Goal: Information Seeking & Learning: Find specific fact

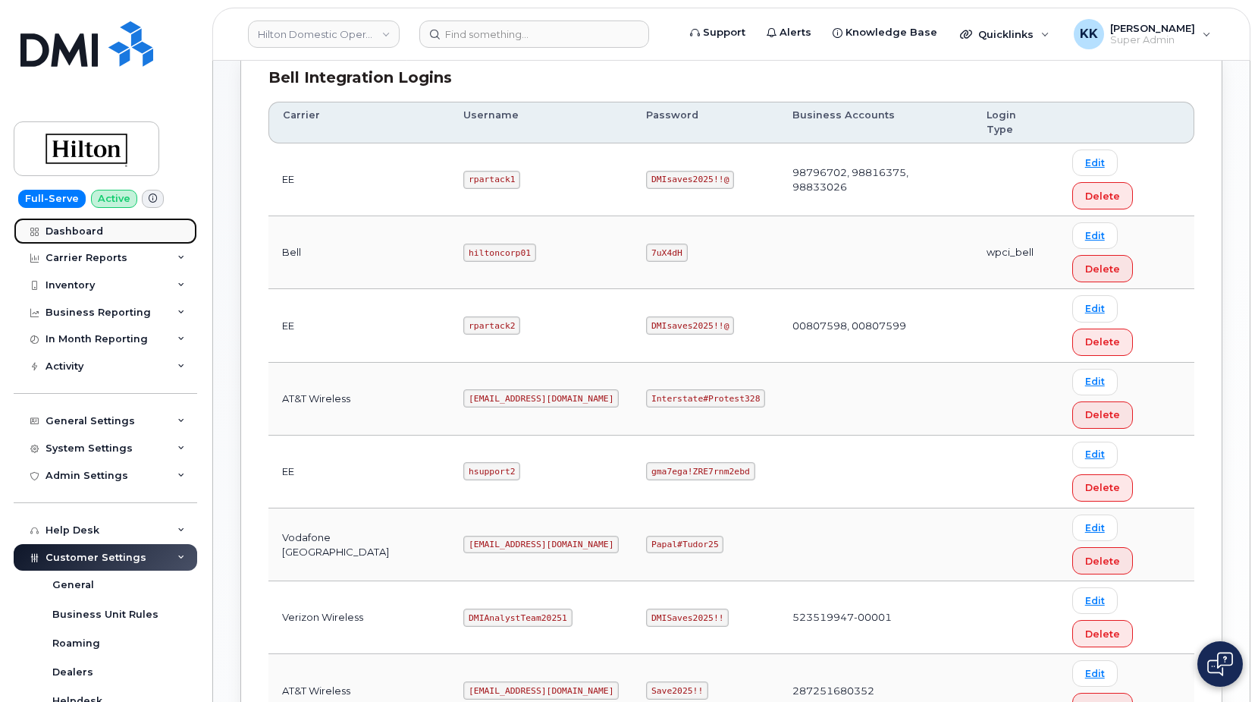
click at [64, 237] on link "Dashboard" at bounding box center [106, 231] width 184 height 27
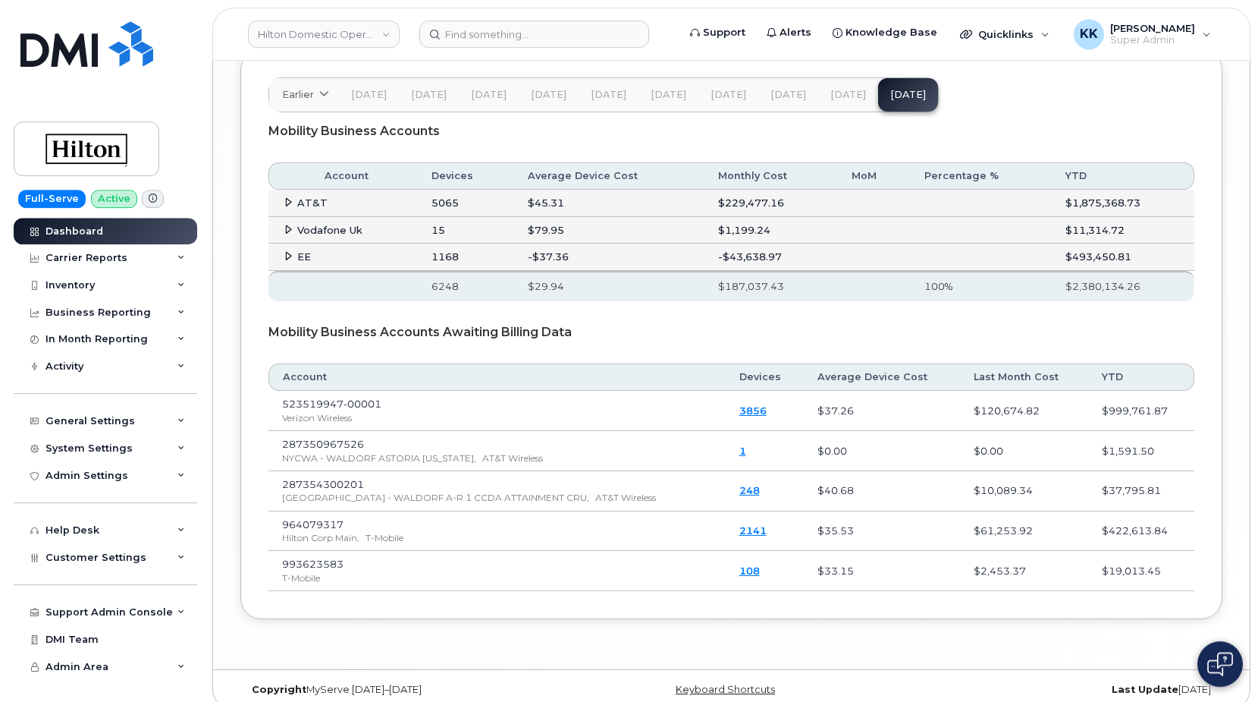
scroll to position [2618, 0]
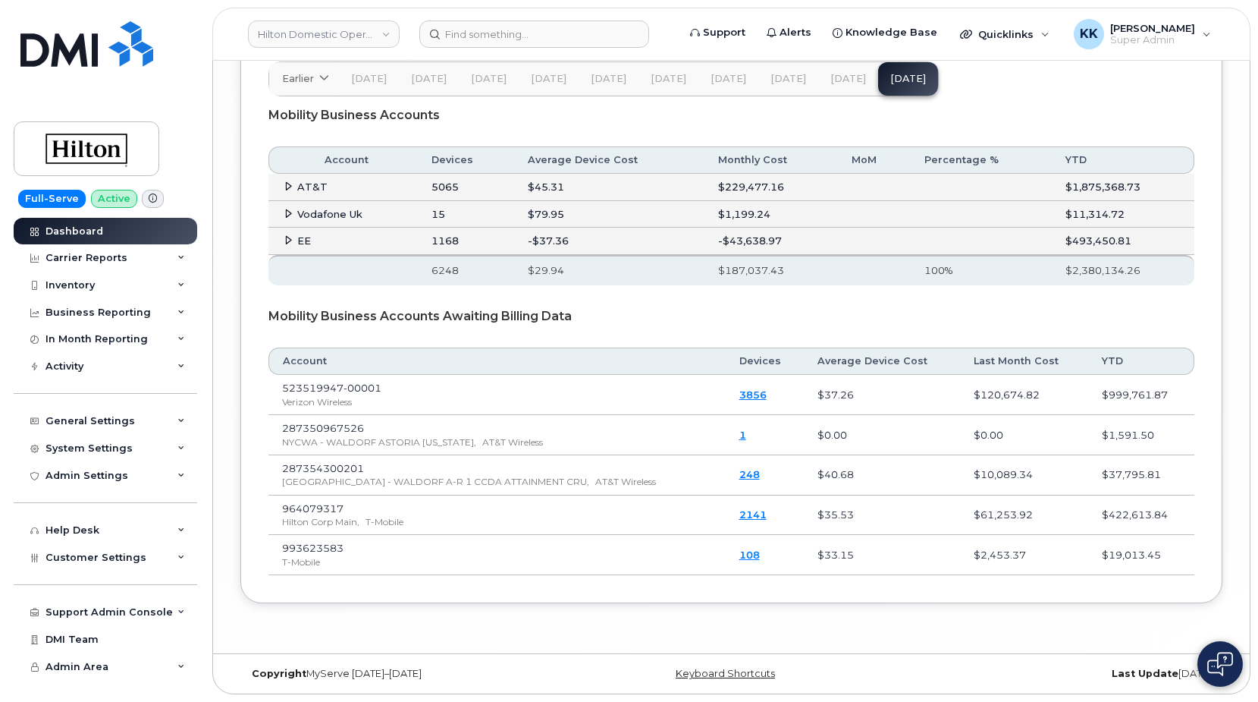
click at [284, 236] on icon at bounding box center [289, 240] width 10 height 10
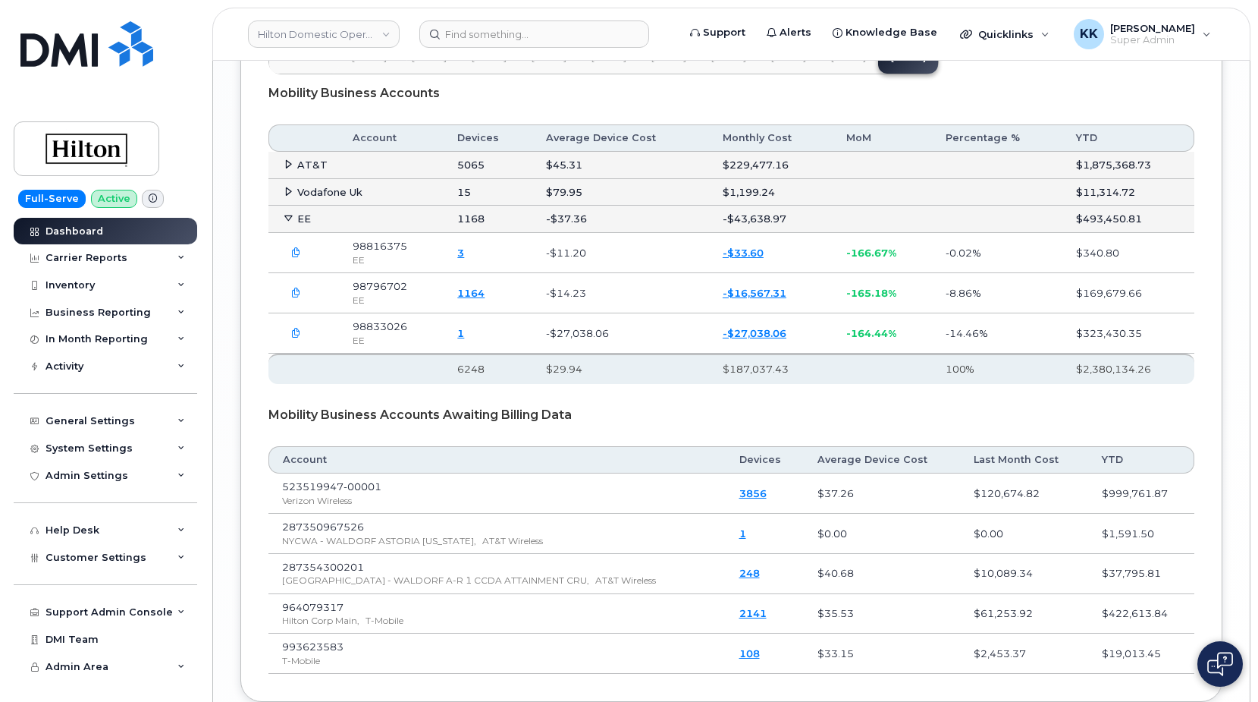
scroll to position [2540, 0]
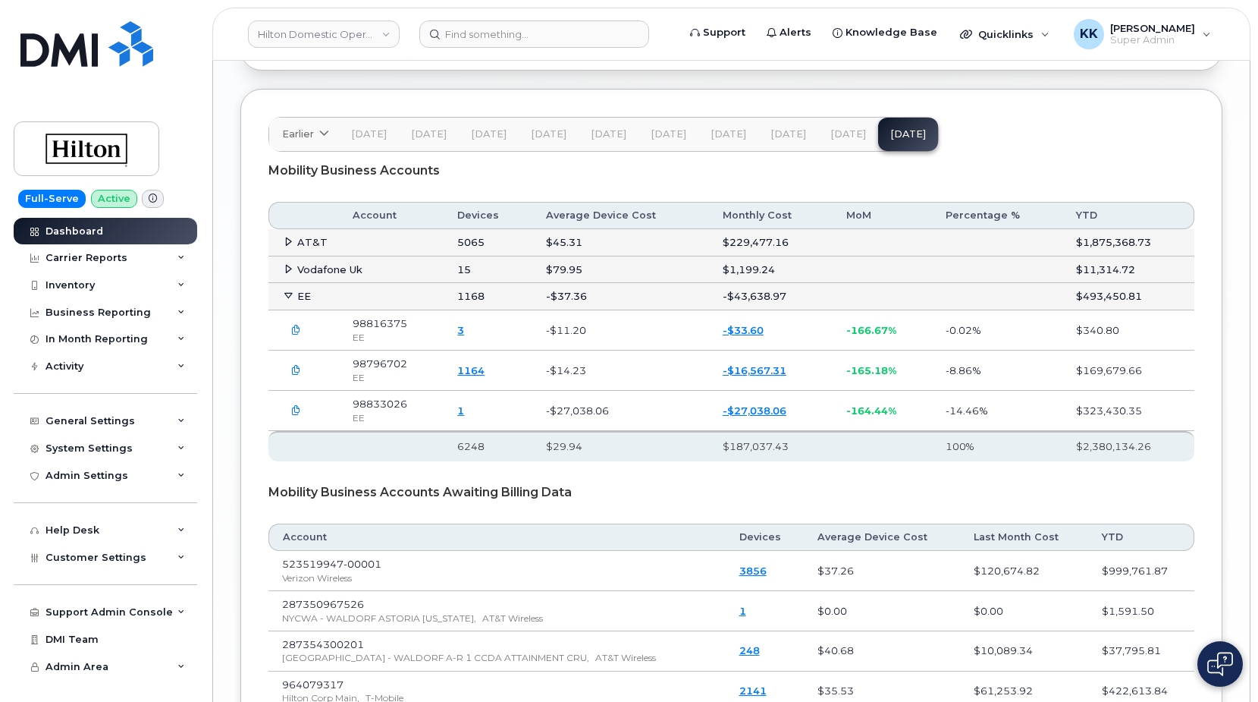
click at [757, 336] on link "-$33.60" at bounding box center [743, 330] width 41 height 12
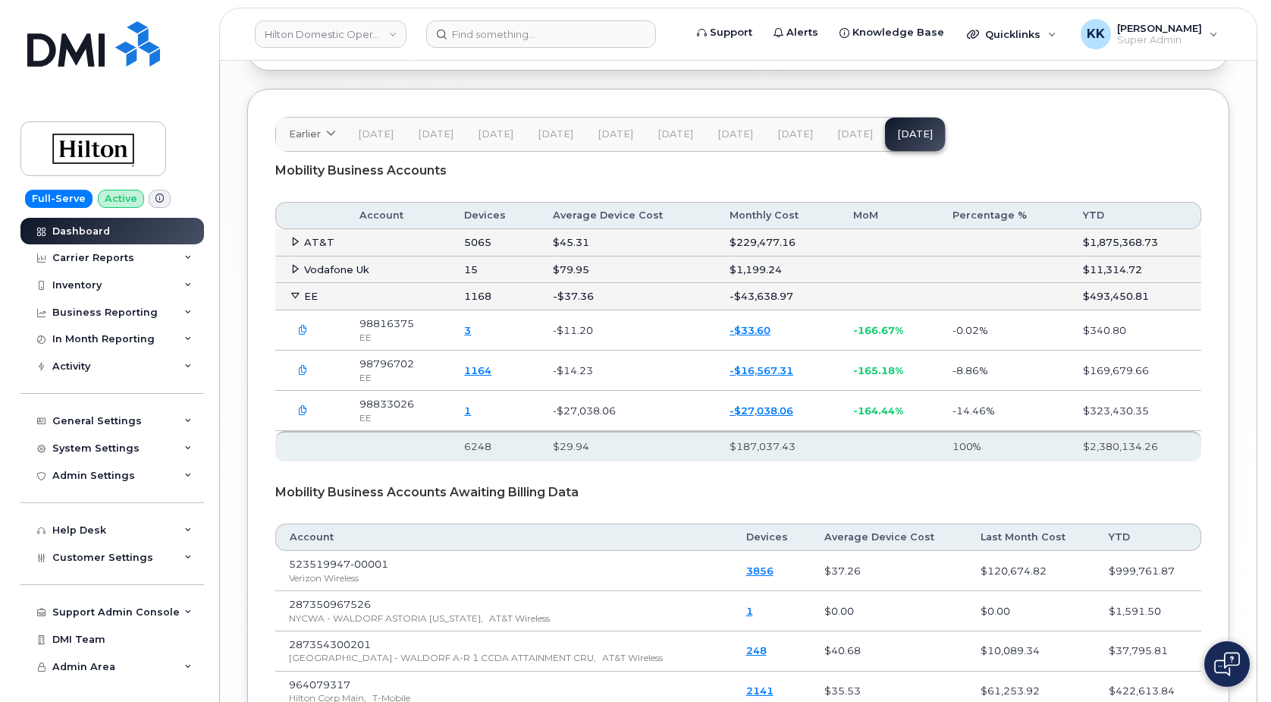
scroll to position [2513, 0]
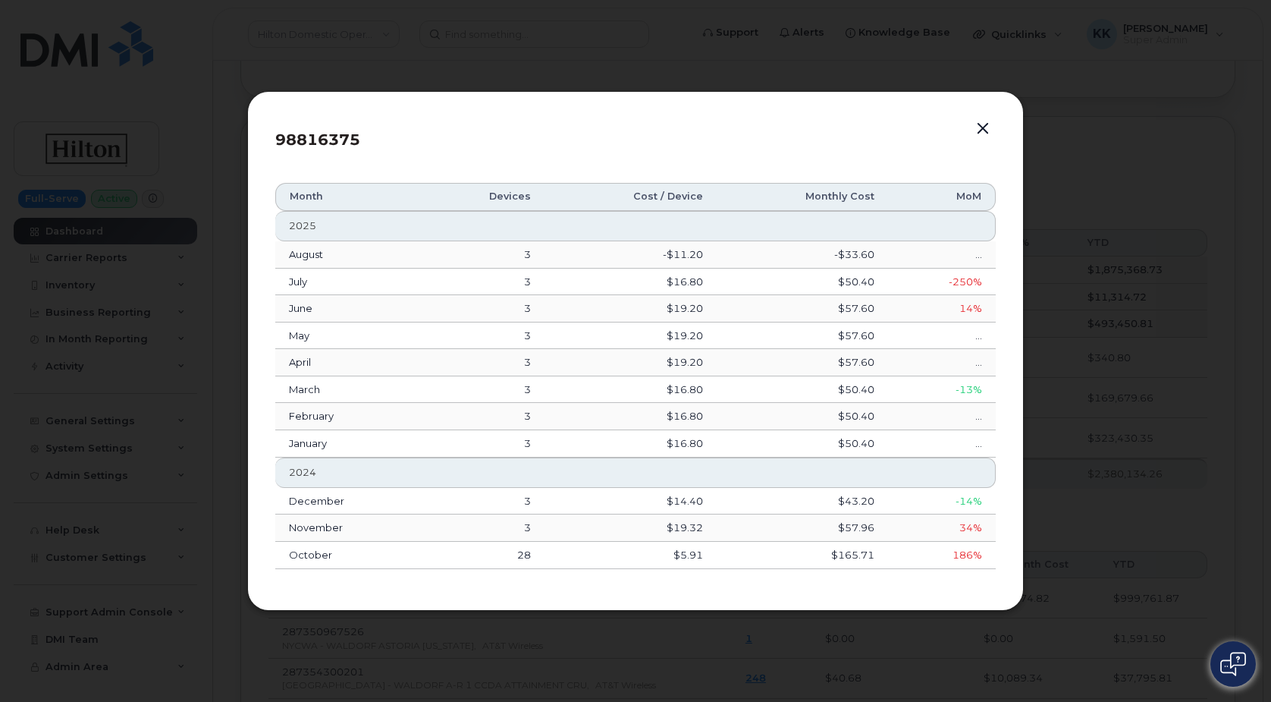
click at [985, 133] on button "button" at bounding box center [983, 128] width 23 height 21
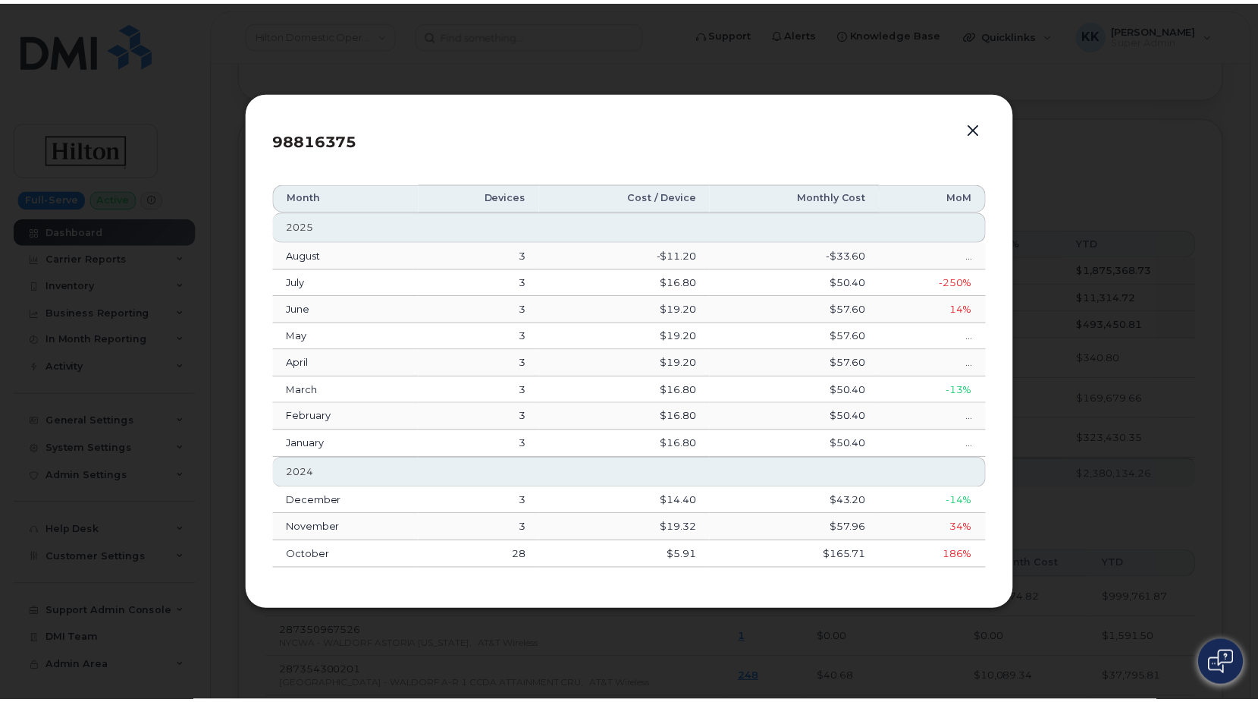
scroll to position [2540, 0]
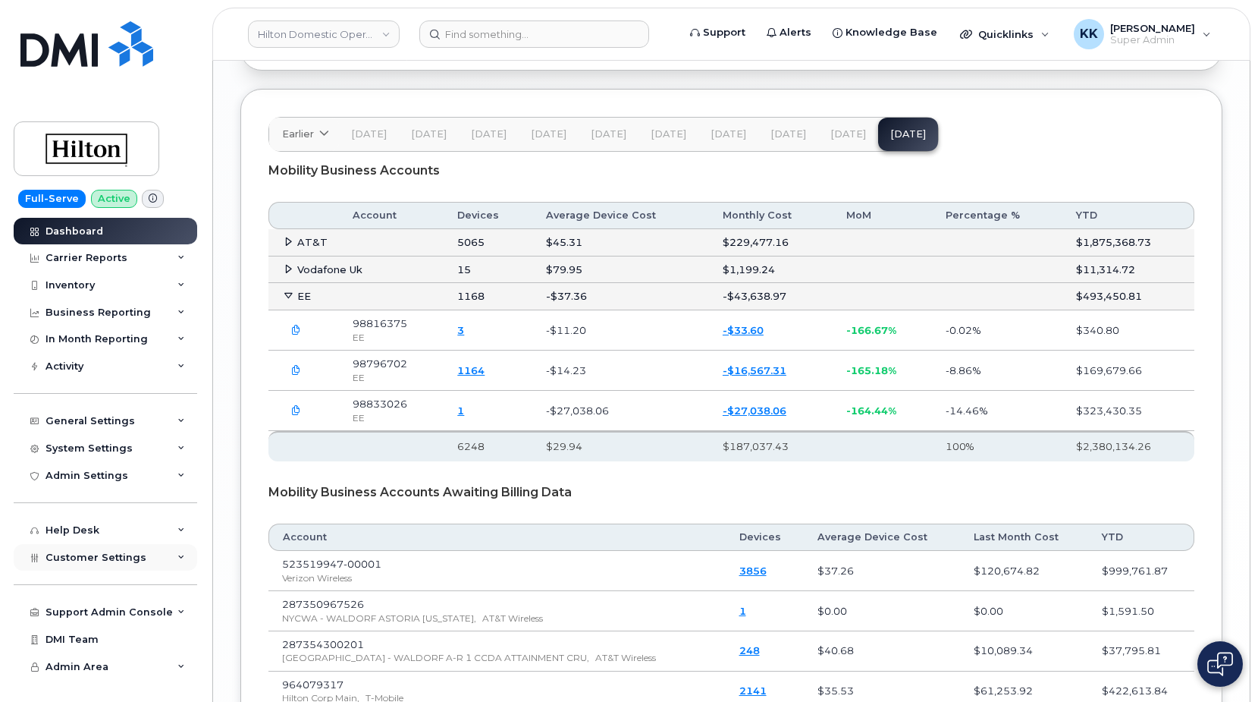
click at [77, 547] on div "Customer Settings" at bounding box center [106, 557] width 184 height 27
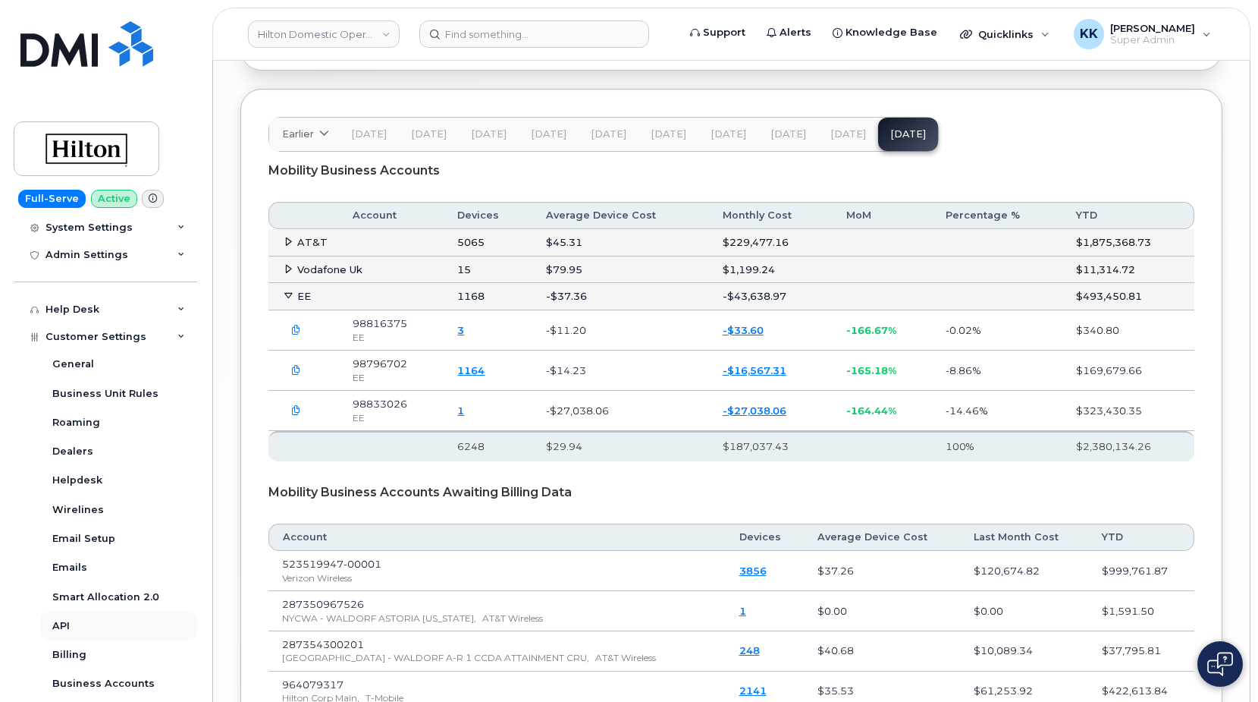
scroll to position [291, 0]
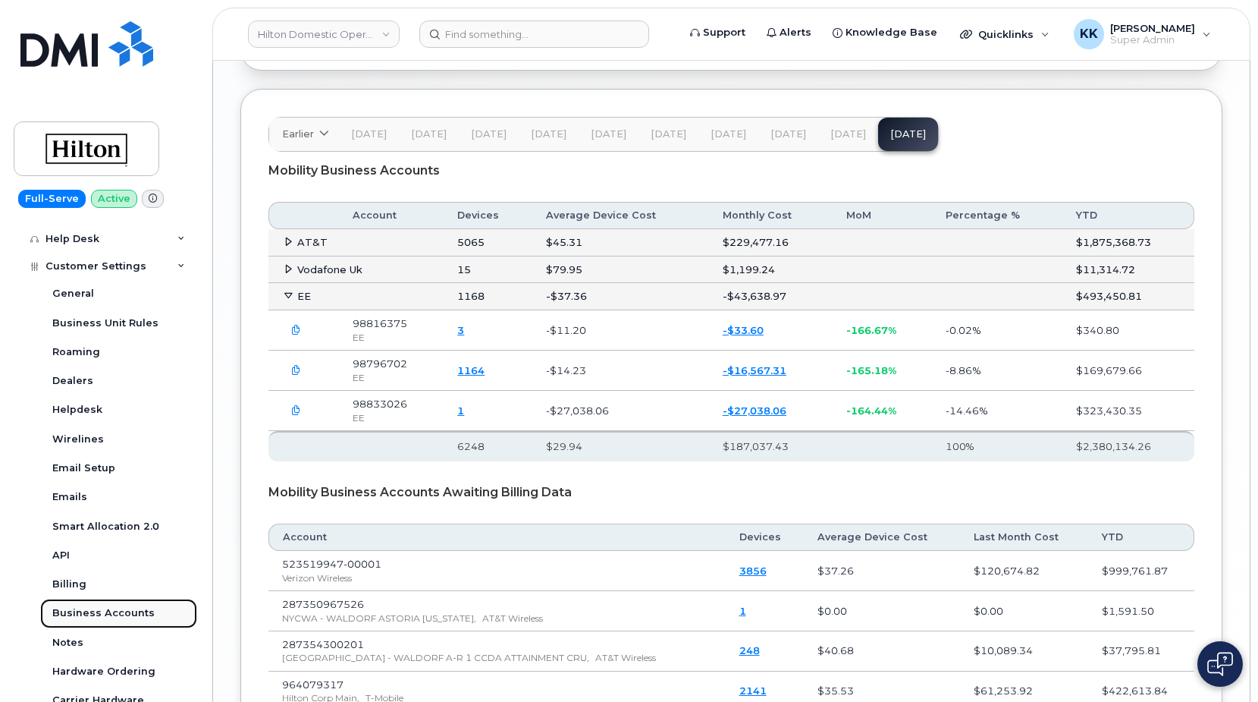
click at [102, 615] on div "Business Accounts" at bounding box center [103, 613] width 102 height 14
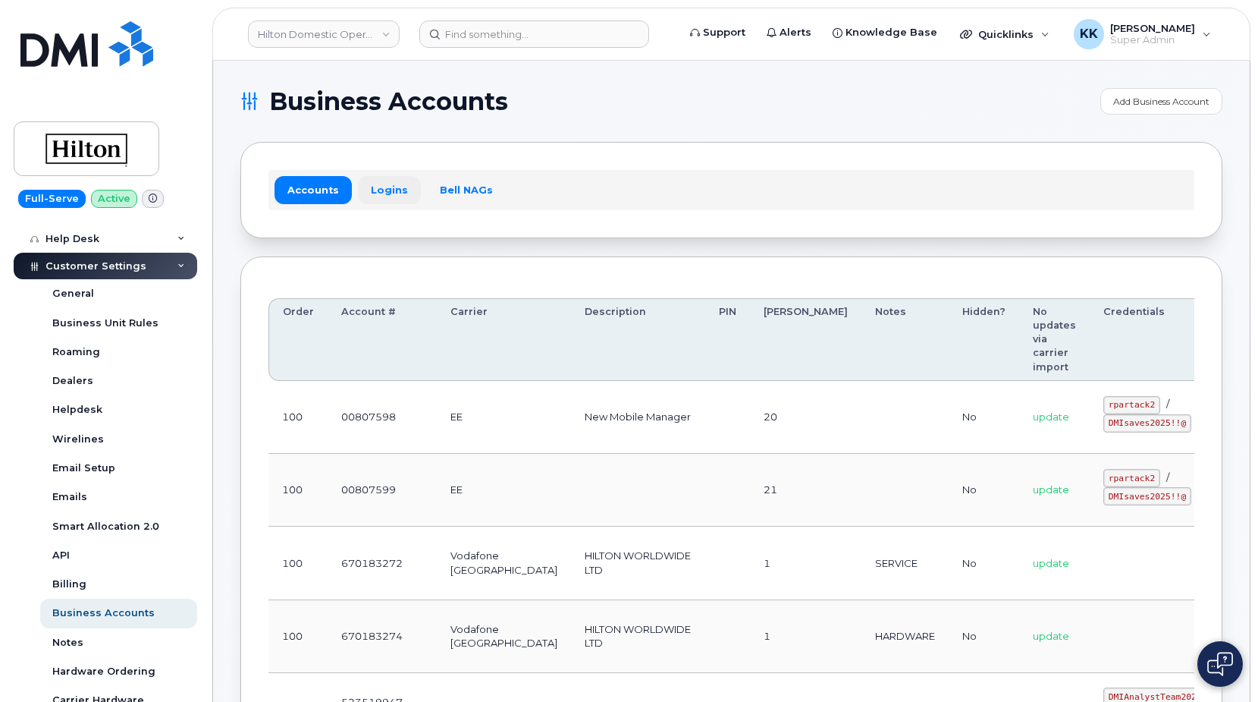
click at [383, 187] on link "Logins" at bounding box center [389, 189] width 63 height 27
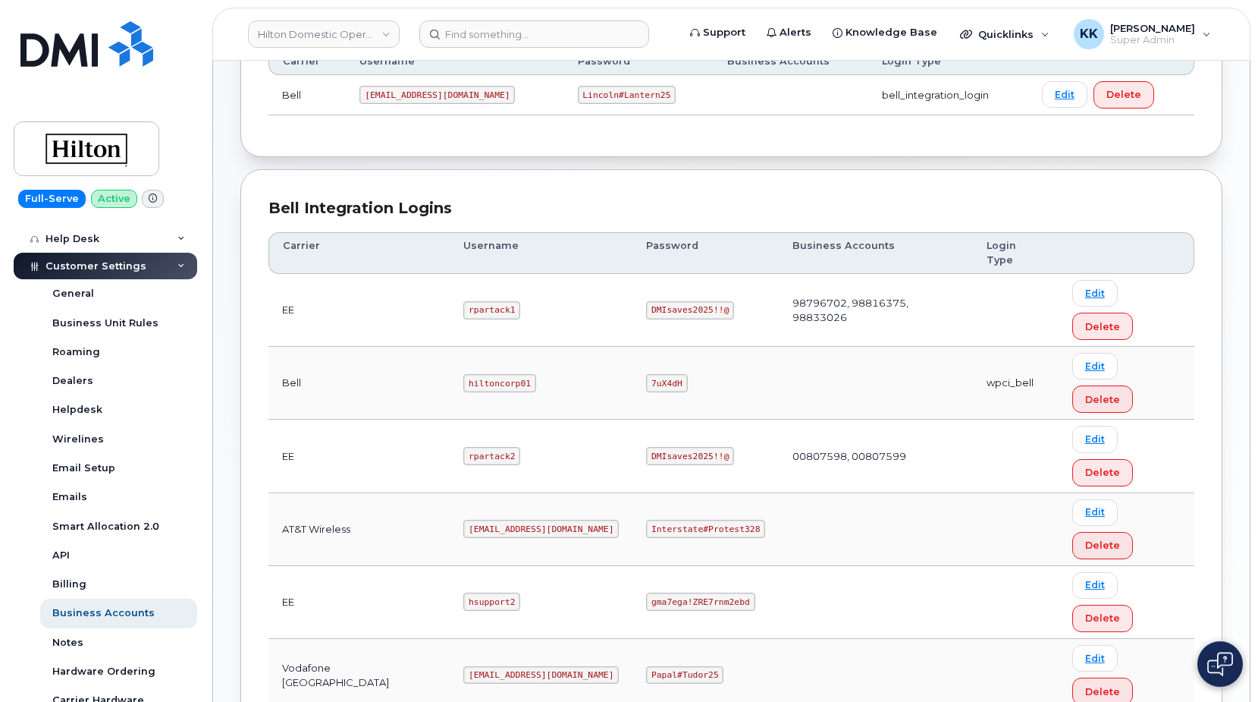
scroll to position [309, 0]
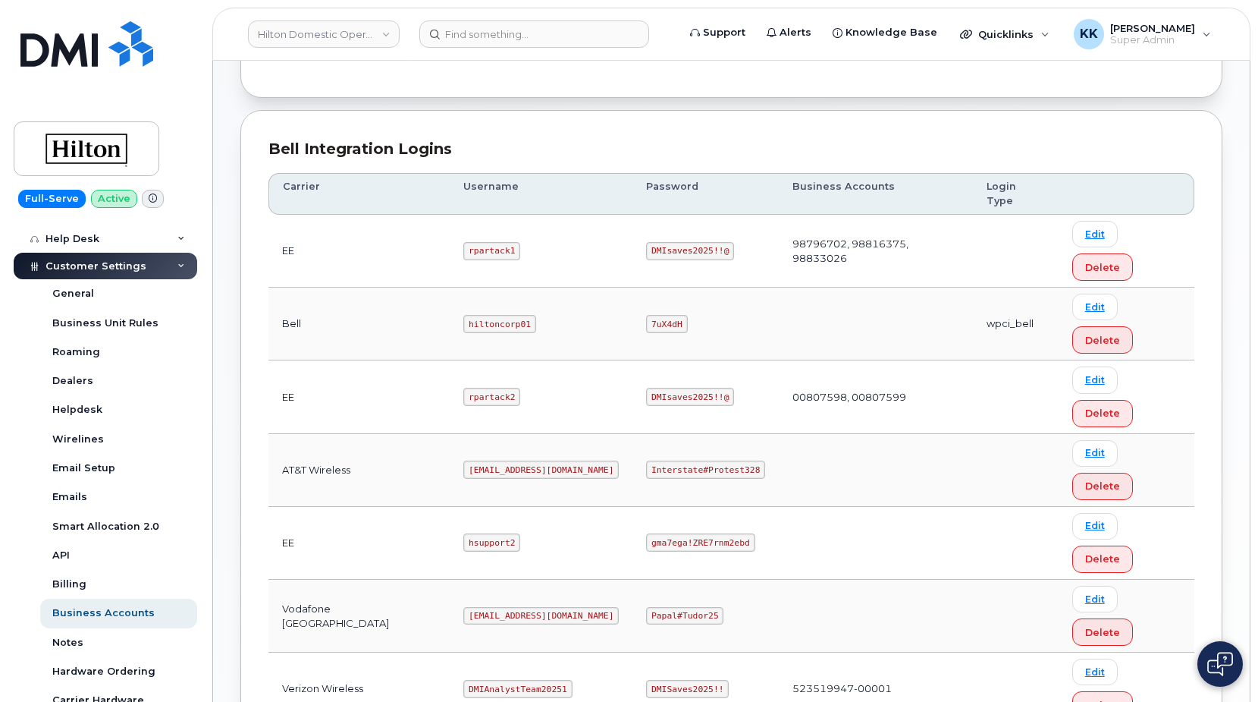
click at [471, 388] on code "rpartack2" at bounding box center [491, 397] width 57 height 18
copy code "rpartack2"
click at [655, 388] on code "DMIsaves2025!!@" at bounding box center [690, 397] width 88 height 18
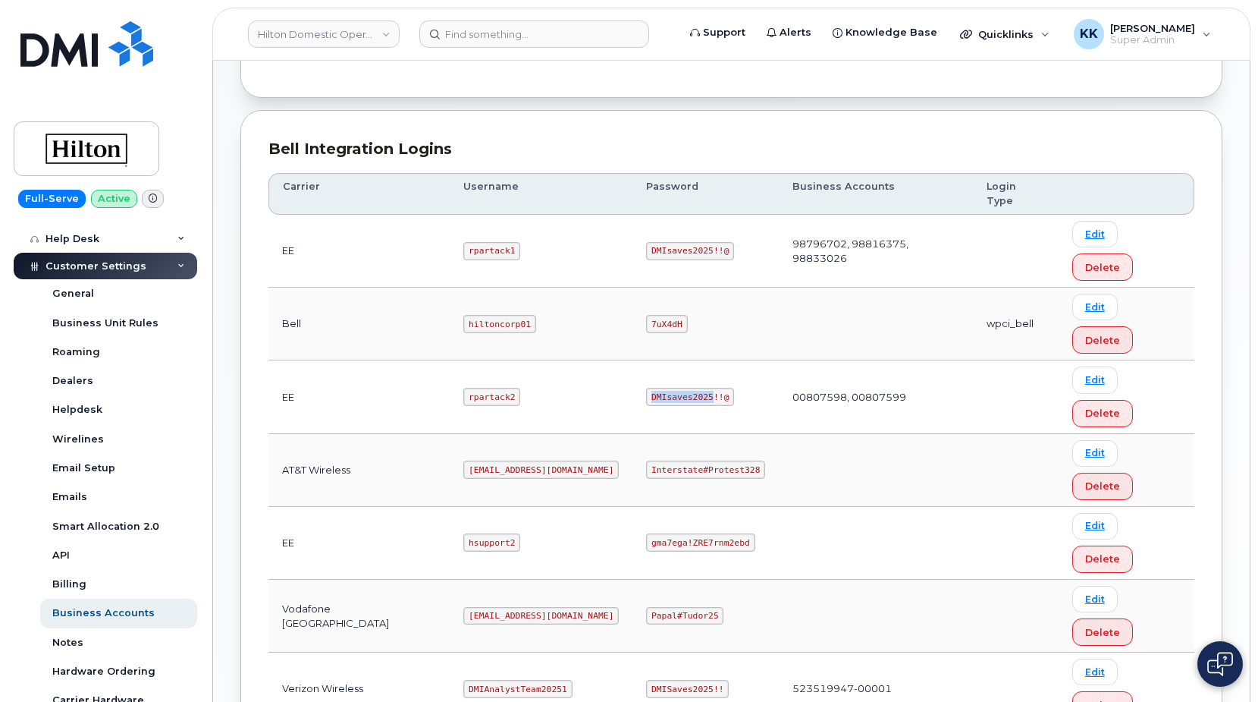
click at [655, 388] on code "DMIsaves2025!!@" at bounding box center [690, 397] width 88 height 18
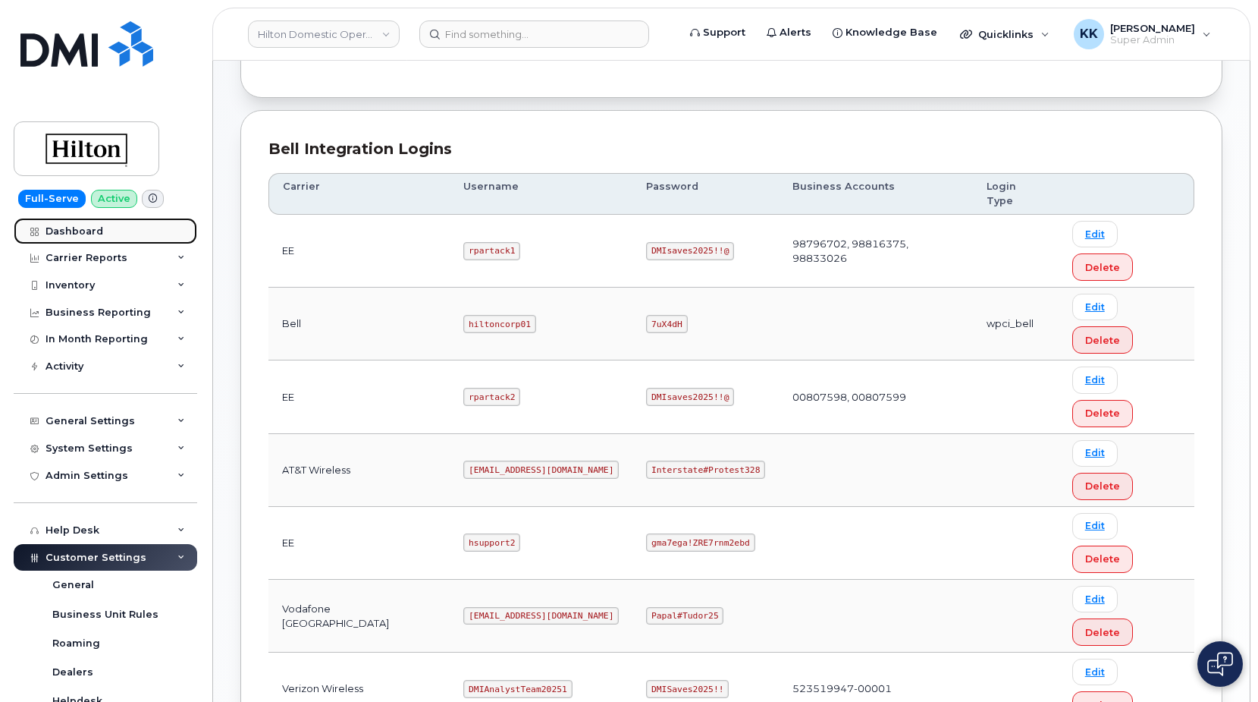
click at [71, 243] on link "Dashboard" at bounding box center [106, 231] width 184 height 27
click at [71, 235] on div "Dashboard" at bounding box center [75, 231] width 58 height 12
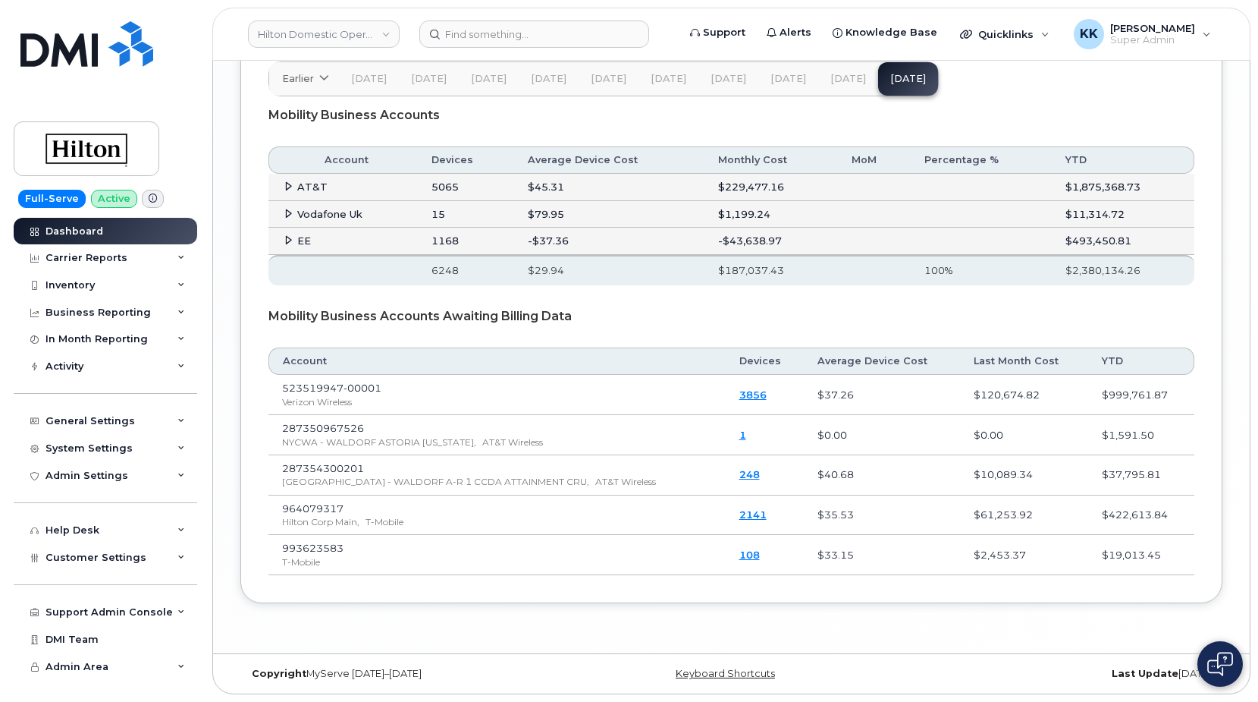
click at [842, 81] on span "[DATE]" at bounding box center [849, 79] width 36 height 12
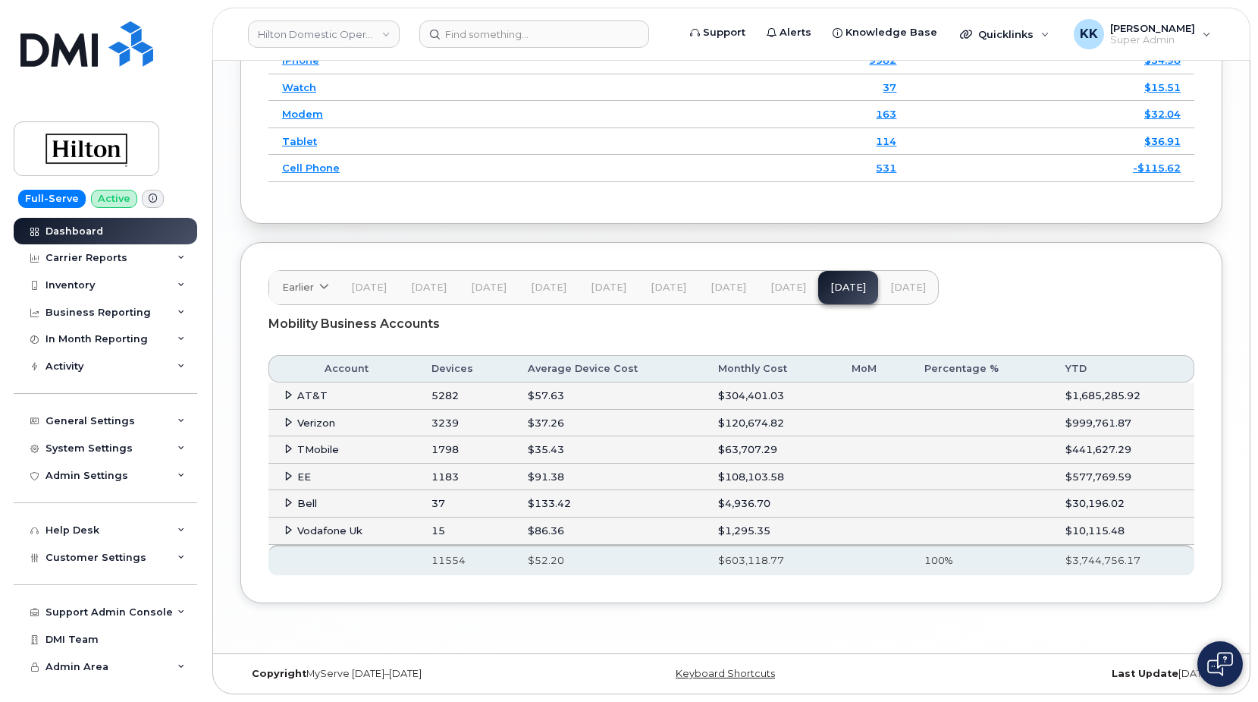
click at [284, 481] on icon at bounding box center [289, 476] width 10 height 10
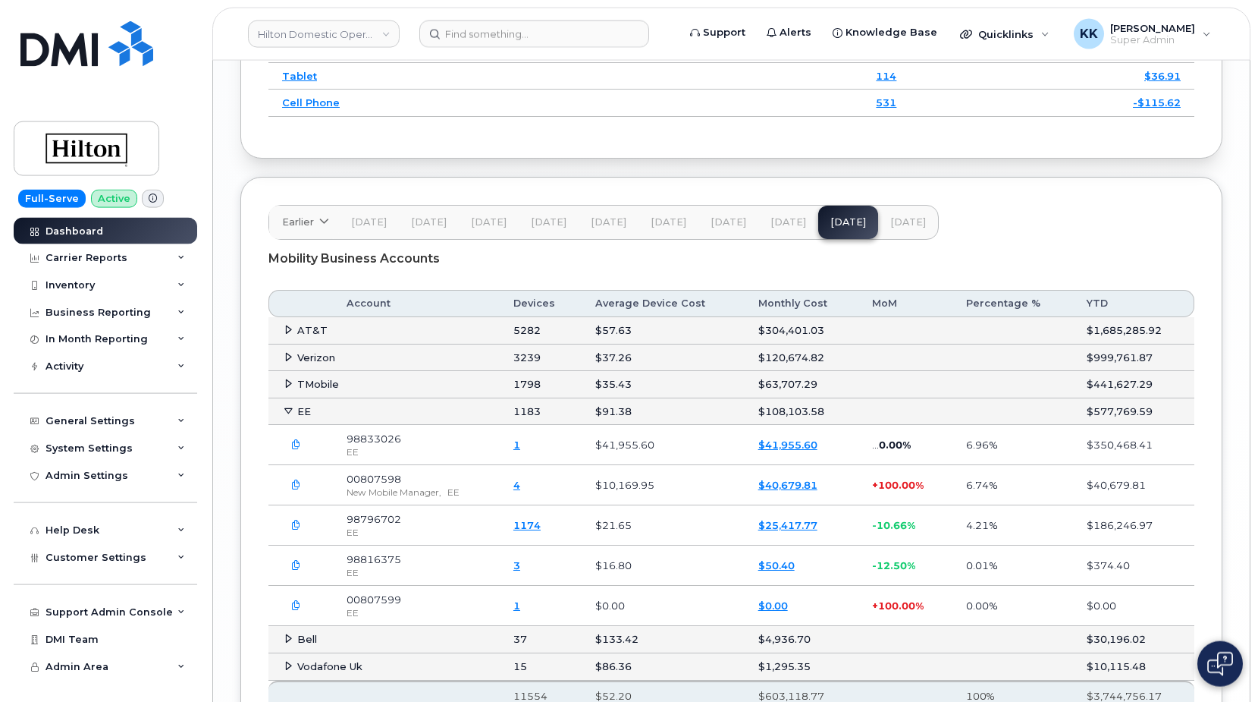
scroll to position [2548, 0]
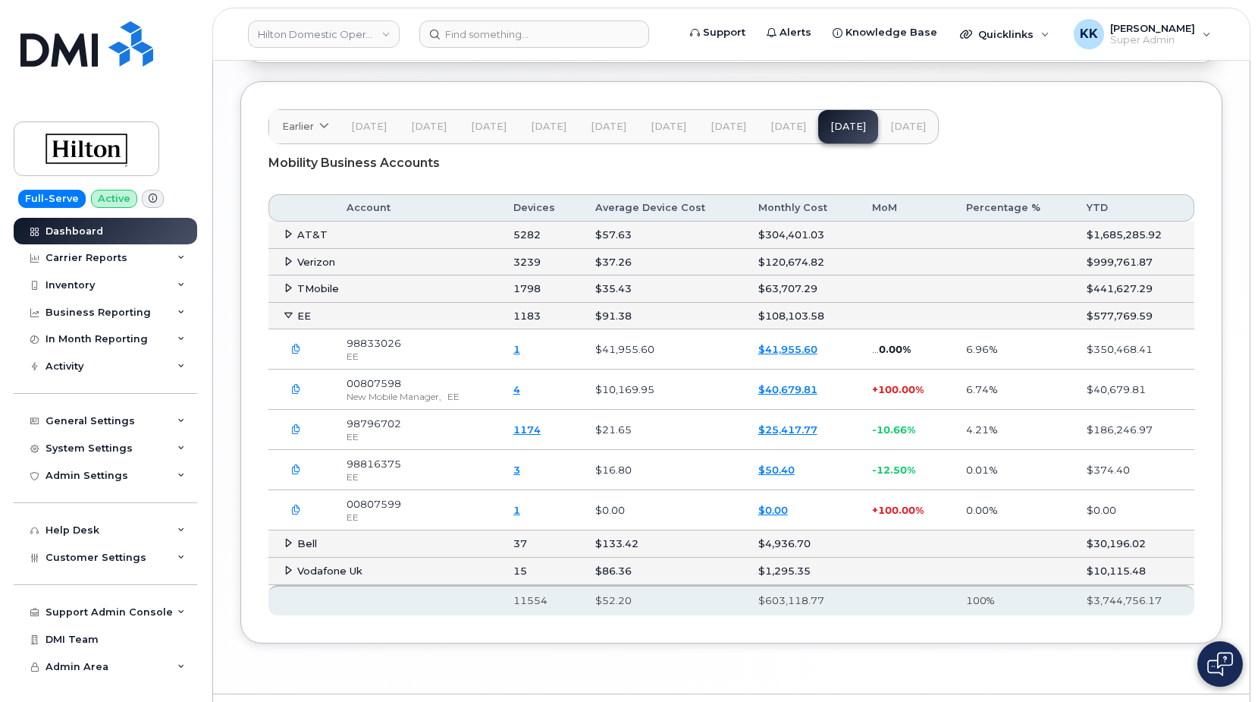
click at [300, 515] on icon "button" at bounding box center [296, 510] width 10 height 10
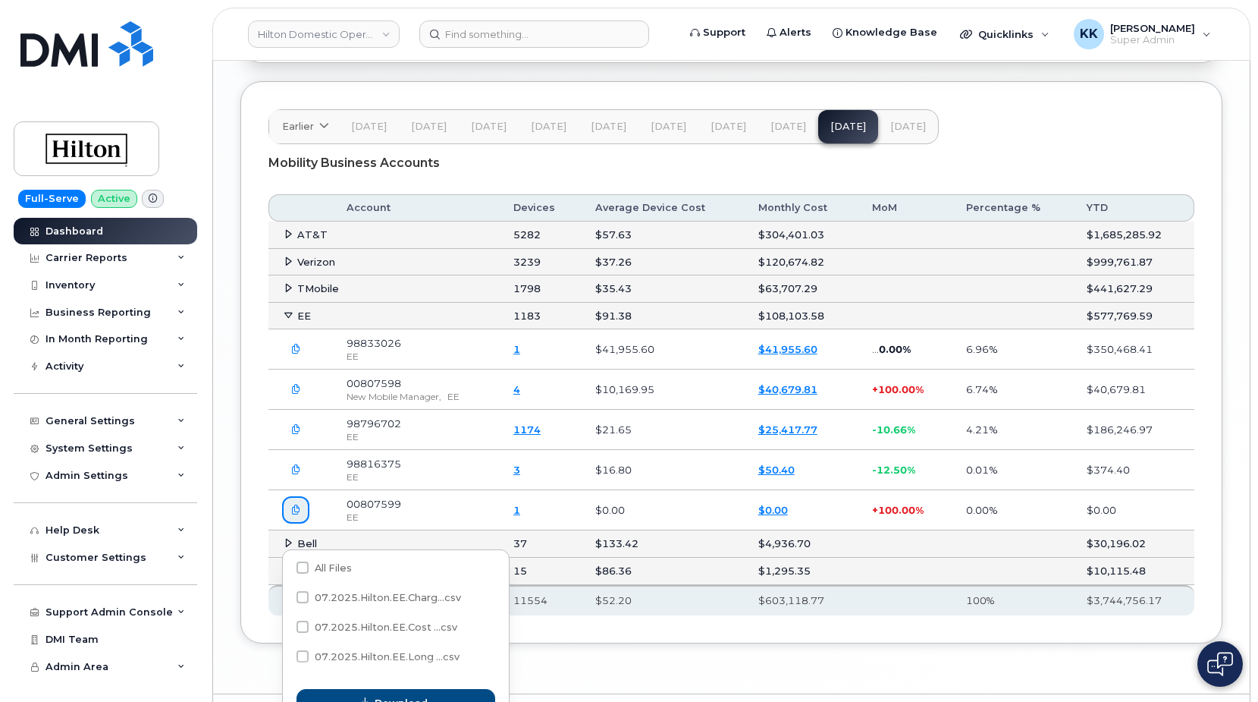
click at [296, 394] on icon "button" at bounding box center [296, 390] width 10 height 10
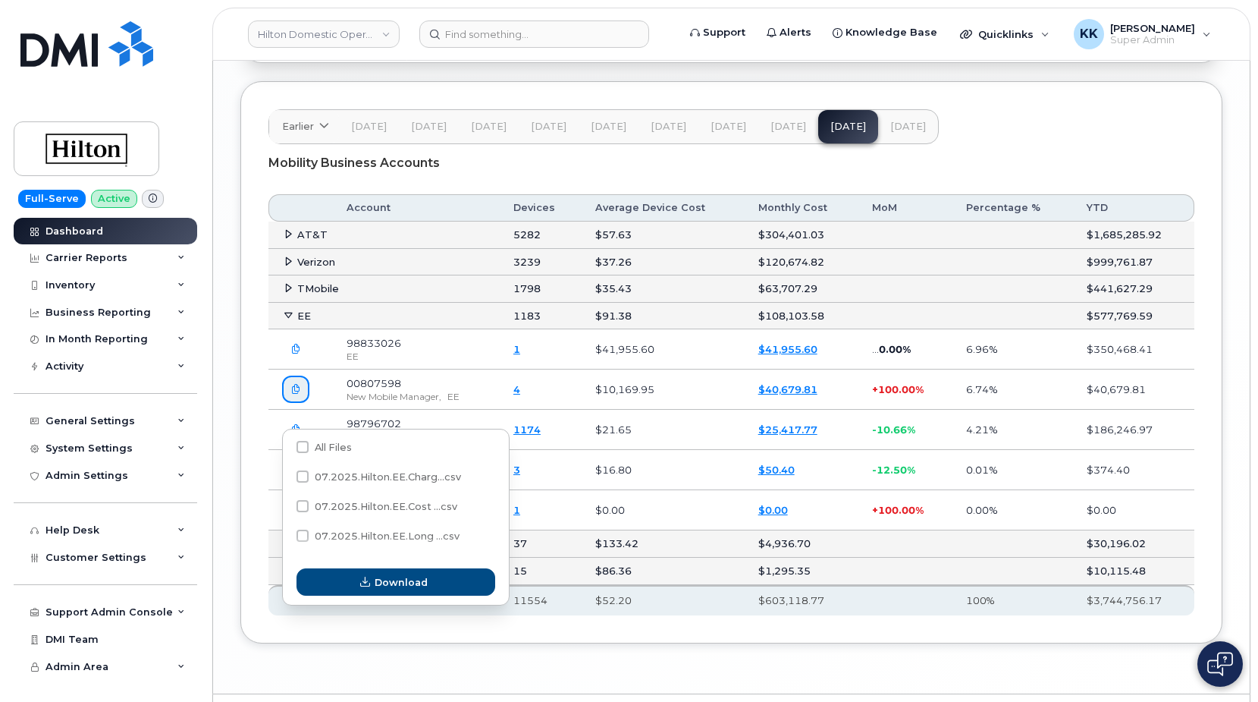
click at [296, 394] on icon "button" at bounding box center [296, 390] width 10 height 10
